Goal: Task Accomplishment & Management: Manage account settings

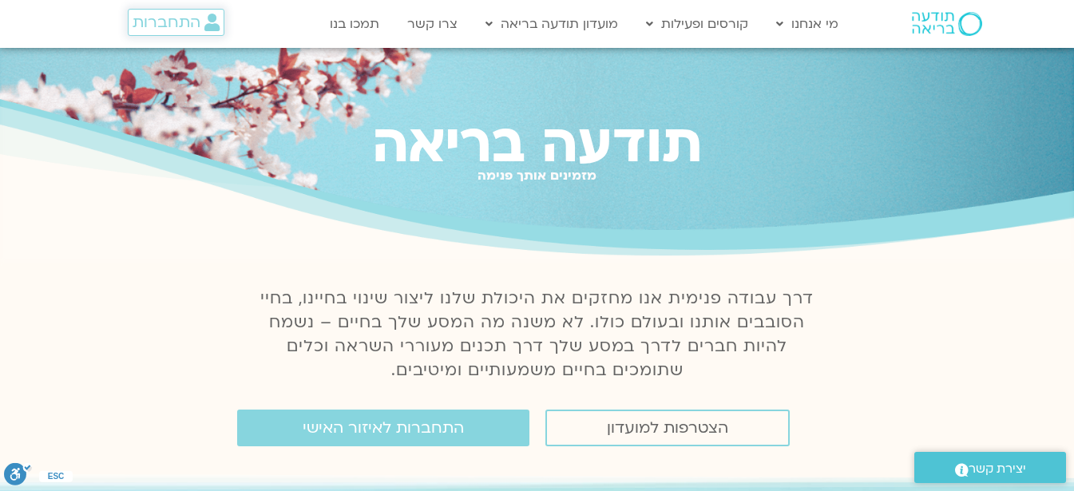
click at [181, 18] on span "התחברות" at bounding box center [167, 23] width 68 height 18
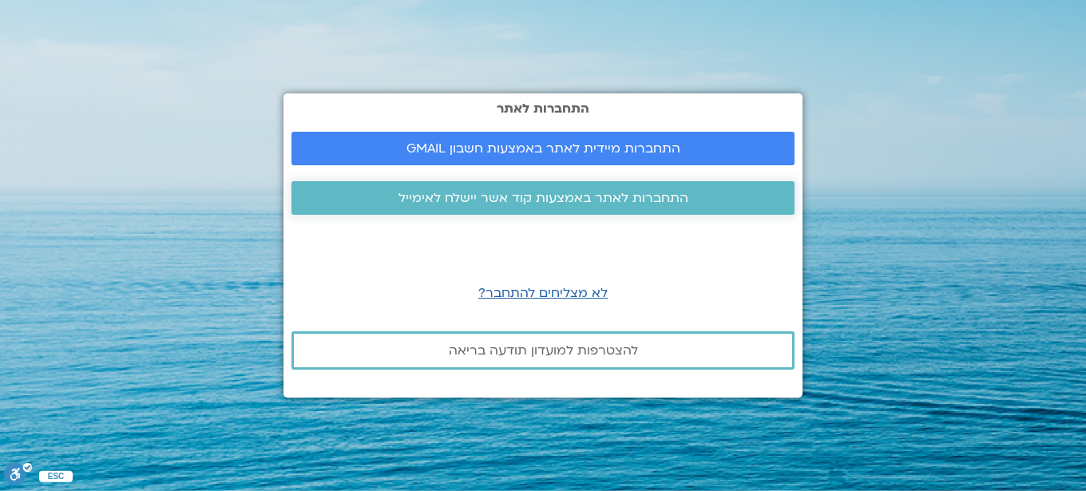
click at [504, 191] on span "התחברות לאתר באמצעות קוד אשר יישלח לאימייל" at bounding box center [544, 198] width 290 height 14
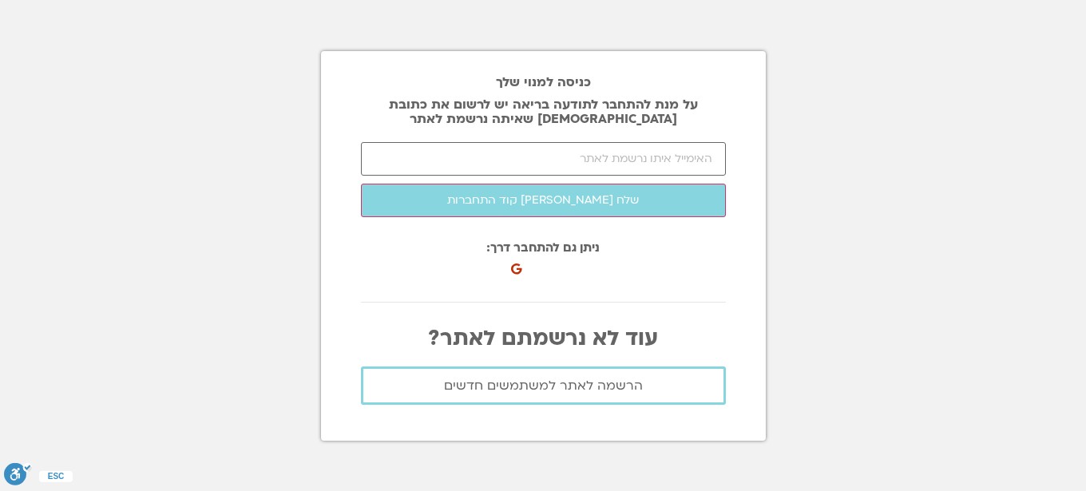
click at [42, 24] on section "כניסה למנוי שלך על מנת להתחבר לתודעה בריאה יש לרשום את כתובת [DEMOGRAPHIC_DATA]…" at bounding box center [543, 245] width 1086 height 491
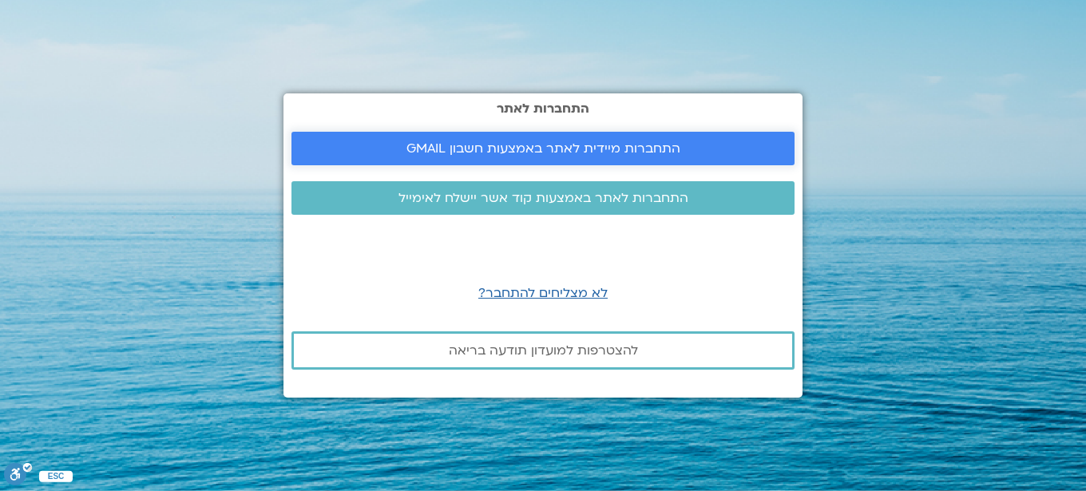
click at [526, 145] on span "התחברות מיידית לאתר באמצעות חשבון GMAIL" at bounding box center [544, 148] width 274 height 14
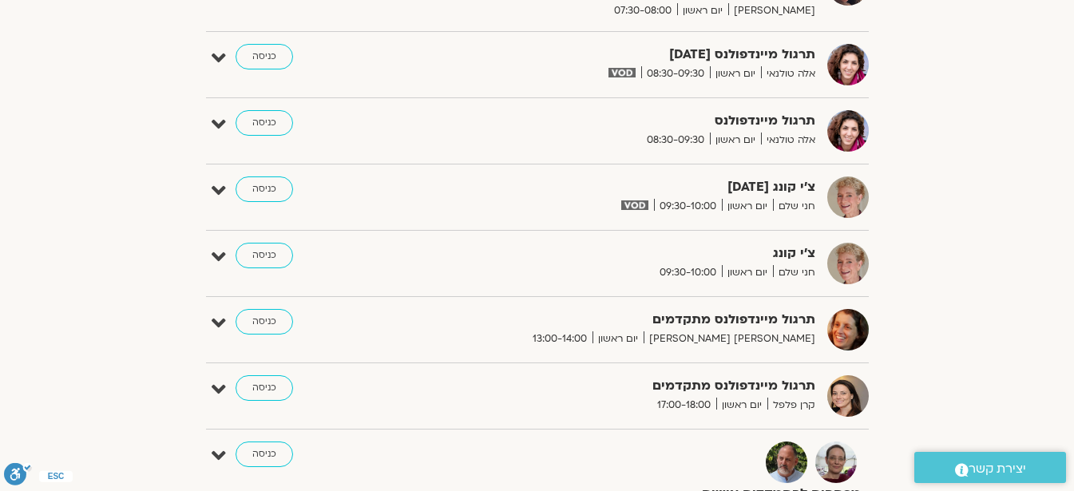
scroll to position [639, 0]
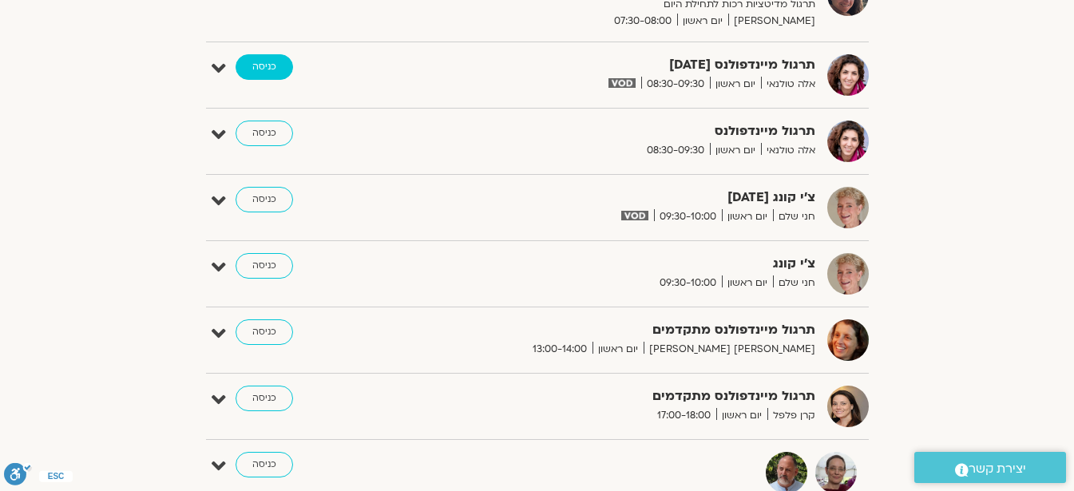
click at [264, 71] on link "כניסה" at bounding box center [265, 67] width 58 height 26
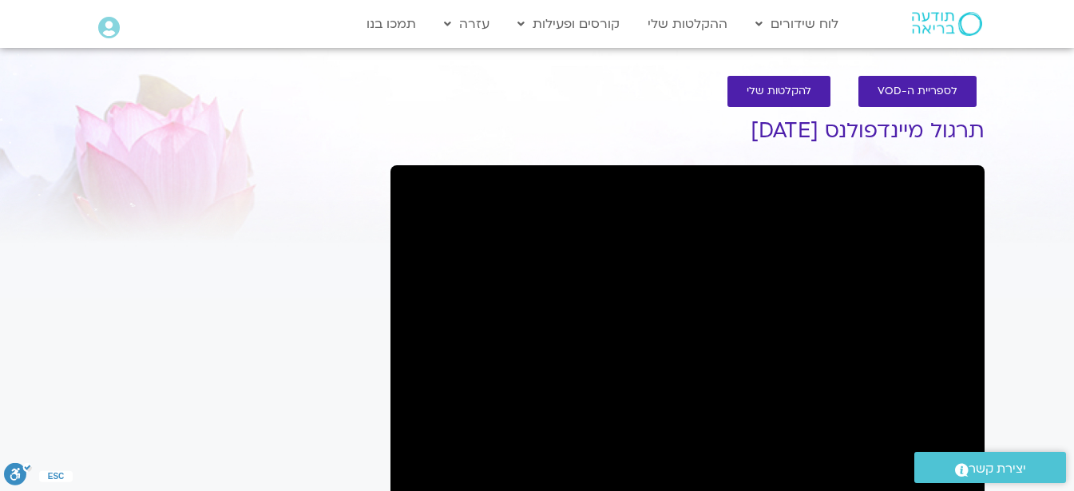
scroll to position [8, 0]
